Goal: Transaction & Acquisition: Purchase product/service

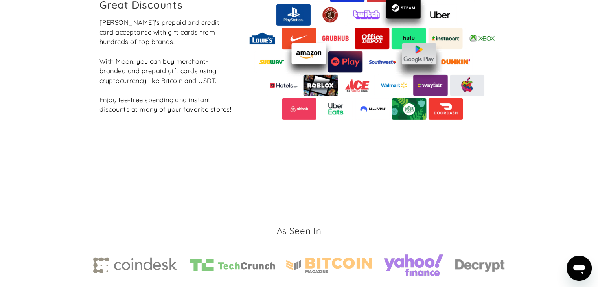
scroll to position [982, 0]
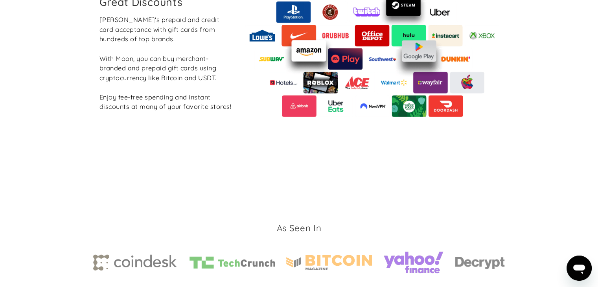
click at [283, 161] on div "Merchant Gift Cards at Great Discounts Boost Moon's prepaid and credit card acc…" at bounding box center [299, 47] width 412 height 244
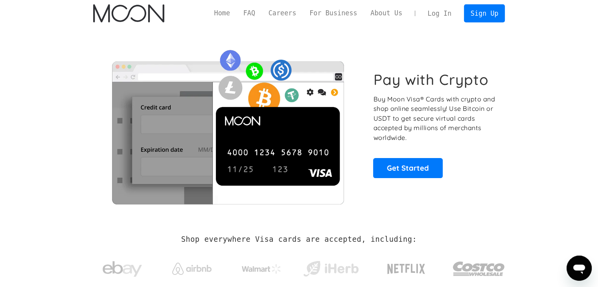
scroll to position [0, 0]
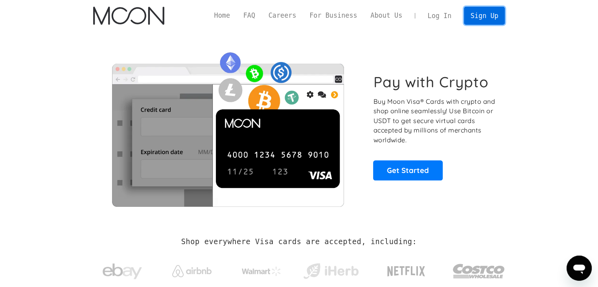
click at [481, 16] on link "Sign Up" at bounding box center [484, 16] width 41 height 18
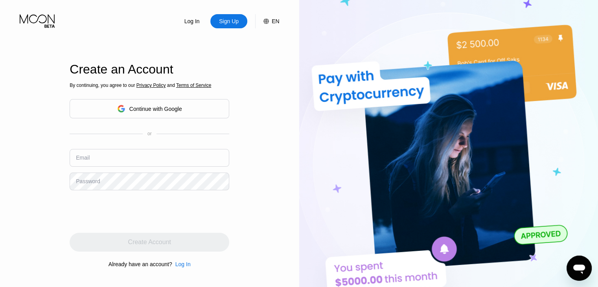
click at [135, 123] on div "By continuing, you agree to our Privacy Policy and Terms of Service Continue wi…" at bounding box center [149, 175] width 159 height 189
click at [135, 111] on div "Continue with Google" at bounding box center [155, 109] width 53 height 6
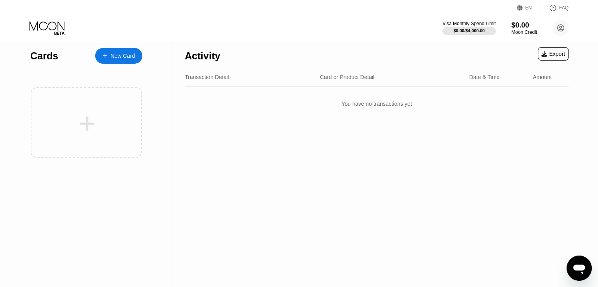
click at [122, 51] on div "New Card" at bounding box center [118, 56] width 47 height 16
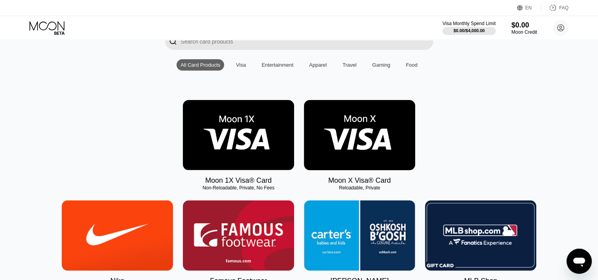
scroll to position [64, 0]
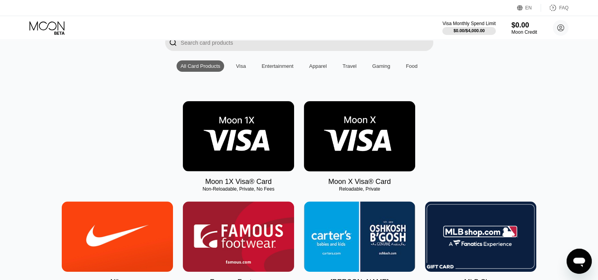
click at [344, 149] on img at bounding box center [359, 136] width 111 height 70
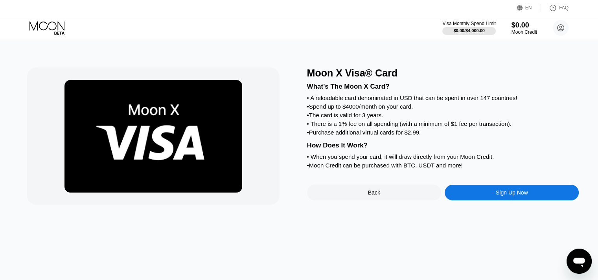
click at [473, 201] on div "Sign Up Now" at bounding box center [511, 193] width 134 height 16
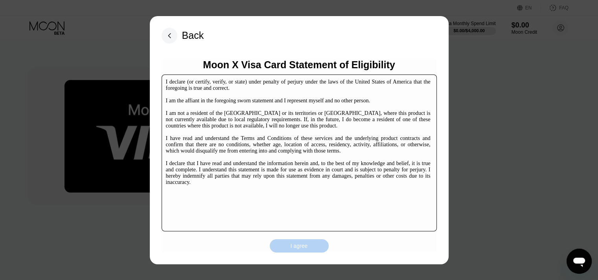
click at [301, 241] on div "I agree" at bounding box center [298, 246] width 59 height 13
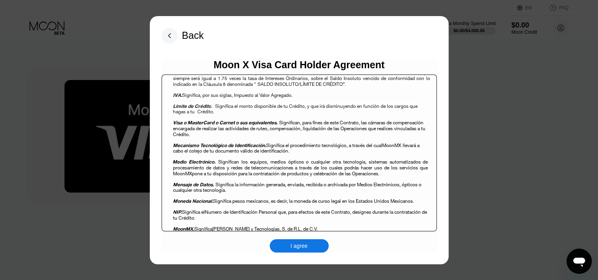
scroll to position [5096, 0]
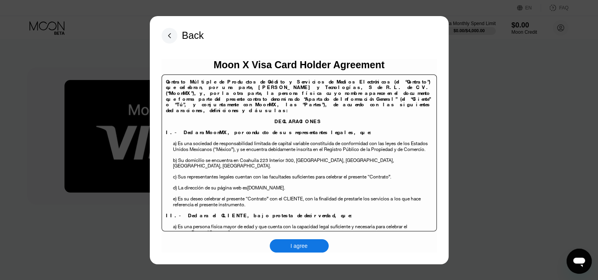
scroll to position [5096, 0]
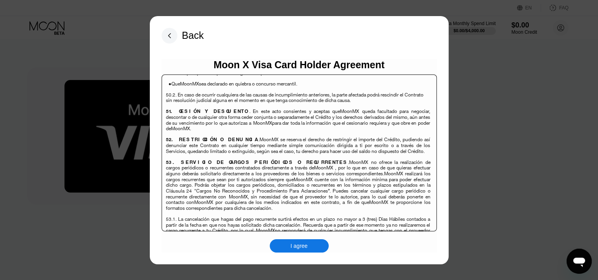
click at [291, 249] on div "I agree" at bounding box center [298, 246] width 17 height 7
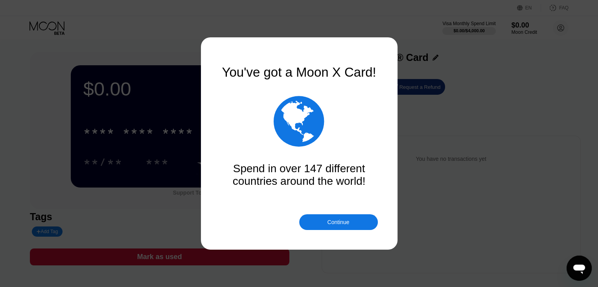
click at [332, 220] on div "Continue" at bounding box center [338, 222] width 22 height 6
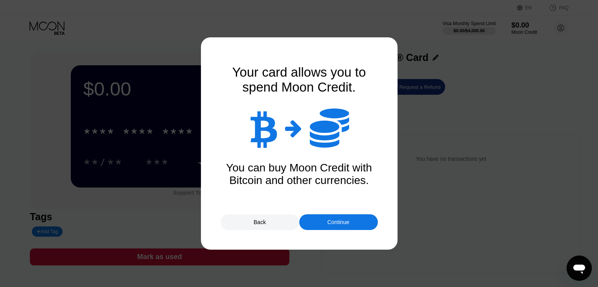
click at [332, 220] on div "Continue" at bounding box center [338, 222] width 22 height 6
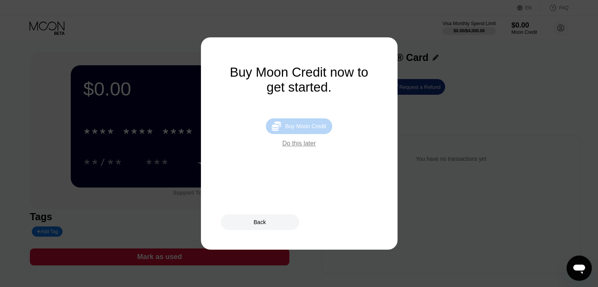
click at [297, 134] on div " Buy Moon Credit" at bounding box center [299, 126] width 66 height 16
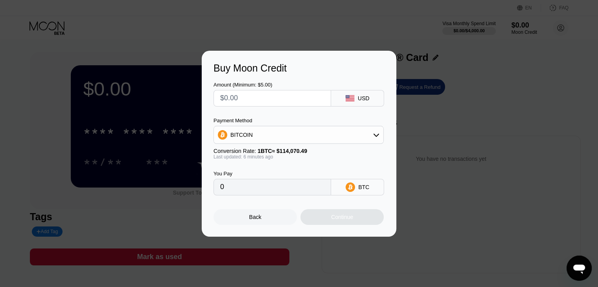
click at [289, 104] on input "text" at bounding box center [272, 98] width 104 height 16
type input "$5"
type input "0.00004383"
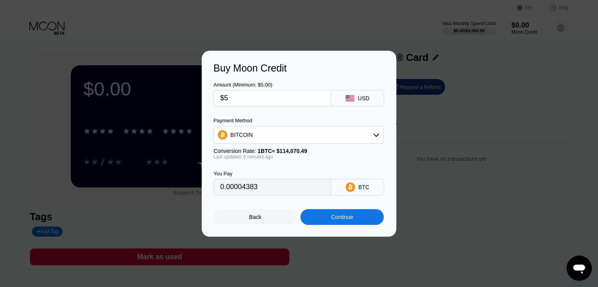
type input "$5"
click at [239, 131] on div "BITCOIN" at bounding box center [298, 135] width 169 height 16
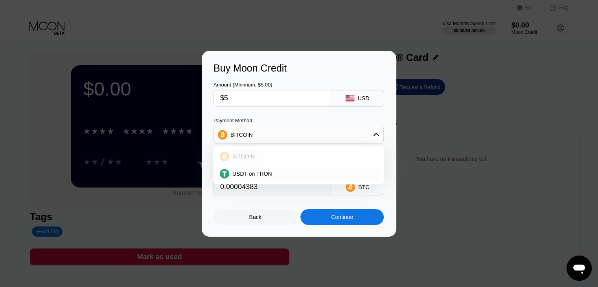
click at [246, 156] on span "BITCOIN" at bounding box center [243, 156] width 22 height 6
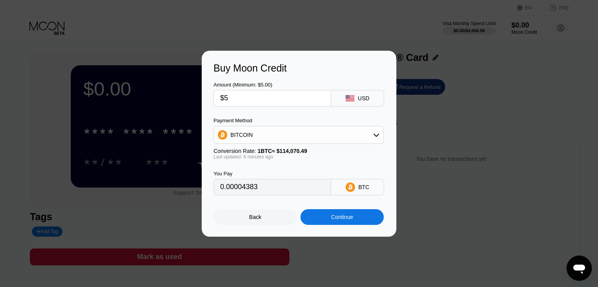
click at [382, 171] on div "You Pay 0.00004383 BTC" at bounding box center [298, 177] width 171 height 36
click at [354, 134] on div "BITCOIN" at bounding box center [298, 135] width 169 height 16
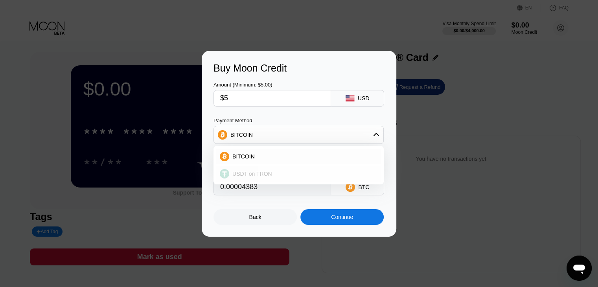
click at [274, 173] on div "USDT on TRON" at bounding box center [303, 173] width 148 height 6
type input "5.05"
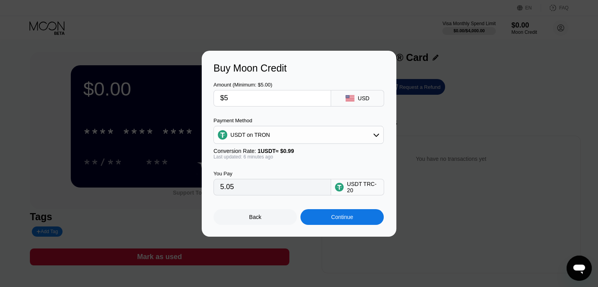
click at [380, 194] on div "USDT TRC-20" at bounding box center [357, 187] width 53 height 16
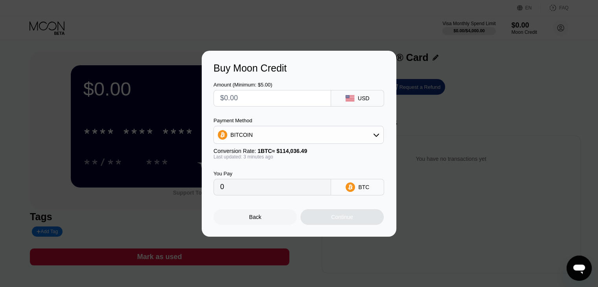
click at [264, 88] on div "Amount (Minimum: $5.00)" at bounding box center [271, 94] width 117 height 25
click at [260, 97] on input "text" at bounding box center [272, 98] width 104 height 16
type input "$5"
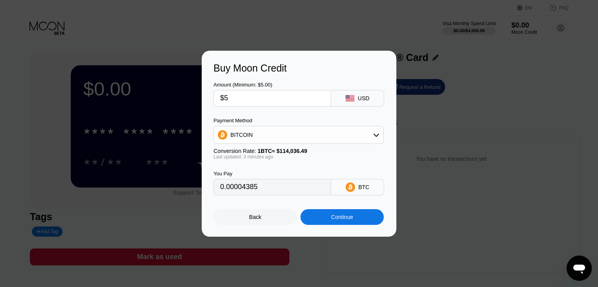
type input "0.00004385"
type input "$5"
type input "0.00004383"
click at [268, 94] on input "$5" at bounding box center [272, 98] width 104 height 16
type input "0"
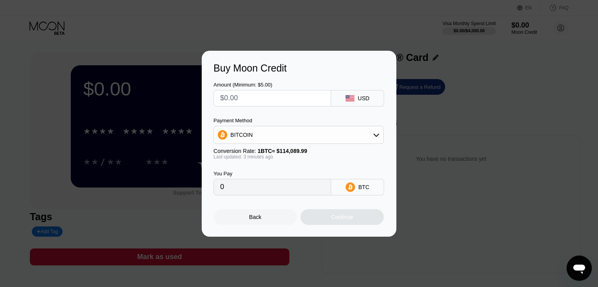
type input "$1"
type input "0.00000877"
type input "$10"
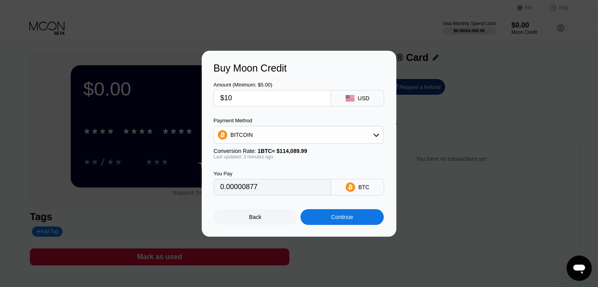
type input "0.00008766"
type input "$10"
click at [341, 219] on div "Continue" at bounding box center [342, 217] width 22 height 6
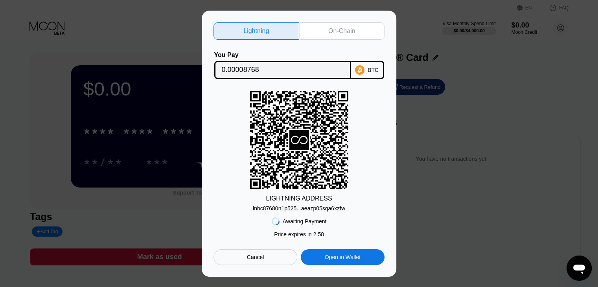
click at [313, 209] on div "lnbc87680n1p525...aeazp05sqa6xzfw" at bounding box center [299, 208] width 92 height 6
click at [338, 23] on div "On-Chain" at bounding box center [342, 30] width 86 height 17
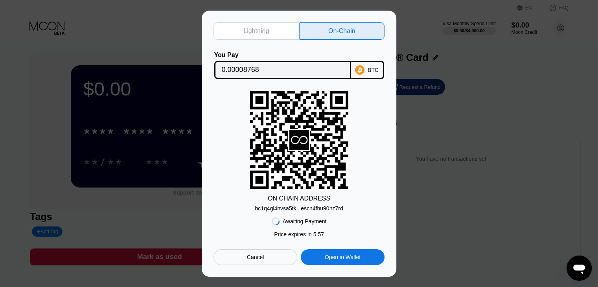
click at [319, 206] on div "bc1q4gl4nvsa5tk...escn4fhu90nz7rd" at bounding box center [299, 208] width 88 height 6
click at [246, 62] on input "0.00008768" at bounding box center [283, 70] width 122 height 16
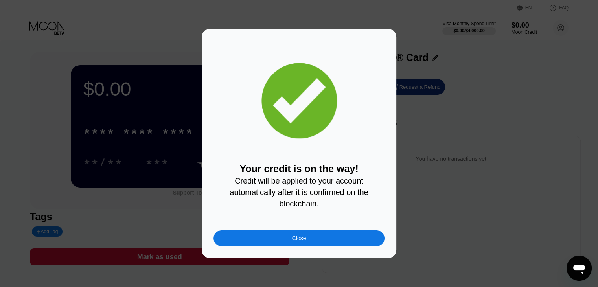
click at [304, 241] on div "Close" at bounding box center [299, 238] width 14 height 6
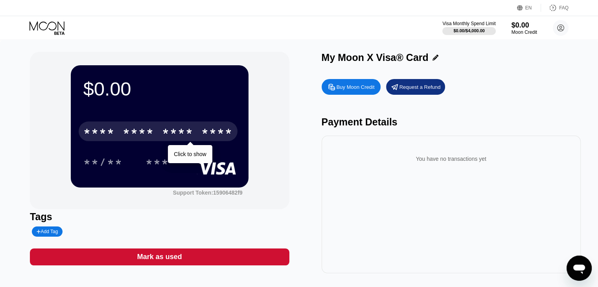
click at [222, 132] on div "****" at bounding box center [216, 132] width 31 height 13
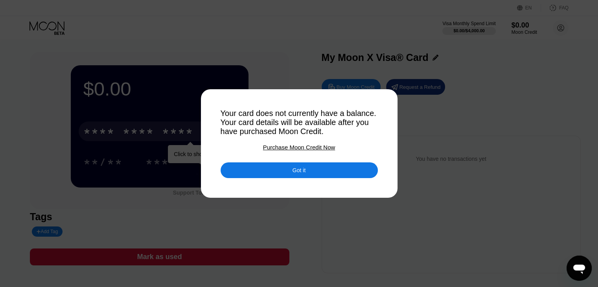
click at [253, 170] on div "Got it" at bounding box center [298, 170] width 157 height 16
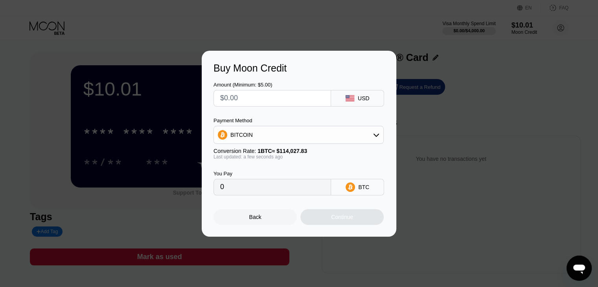
click at [251, 219] on div "Back" at bounding box center [255, 217] width 12 height 6
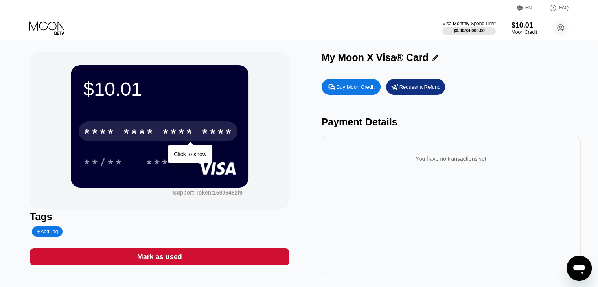
click at [160, 135] on div "* * * * * * * * * * * * ****" at bounding box center [158, 131] width 159 height 20
click at [136, 137] on div "* * * *" at bounding box center [138, 132] width 31 height 13
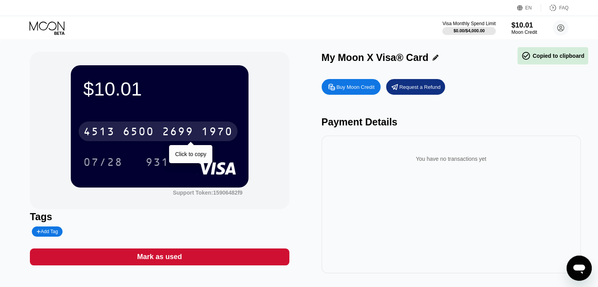
click at [155, 131] on div "[CREDIT_CARD_NUMBER]" at bounding box center [158, 131] width 159 height 20
drag, startPoint x: 160, startPoint y: 139, endPoint x: 160, endPoint y: 143, distance: 4.3
click at [160, 138] on div "* * * * * * * * * * * * 1970" at bounding box center [158, 131] width 159 height 20
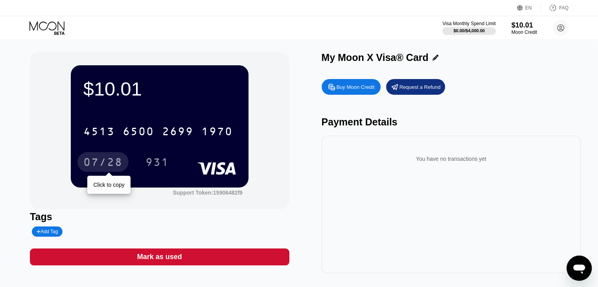
click at [105, 163] on div "07/28" at bounding box center [102, 163] width 39 height 13
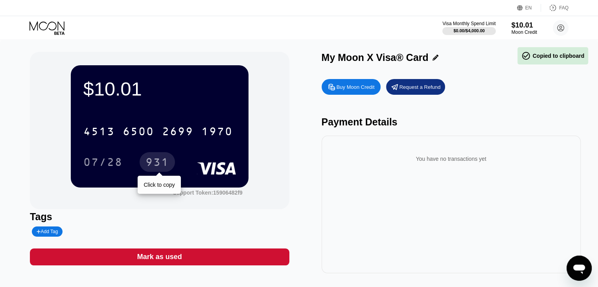
click at [165, 167] on div "931" at bounding box center [157, 163] width 24 height 13
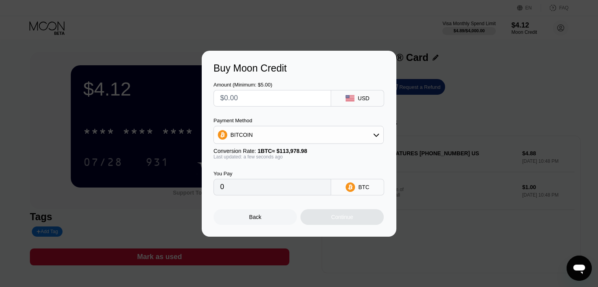
click at [169, 51] on div "Buy Moon Credit Amount (Minimum: $5.00) USD Payment Method BITCOIN Conversion R…" at bounding box center [299, 144] width 598 height 186
click at [261, 220] on div "Back" at bounding box center [254, 217] width 83 height 16
